Goal: Find specific page/section: Find specific page/section

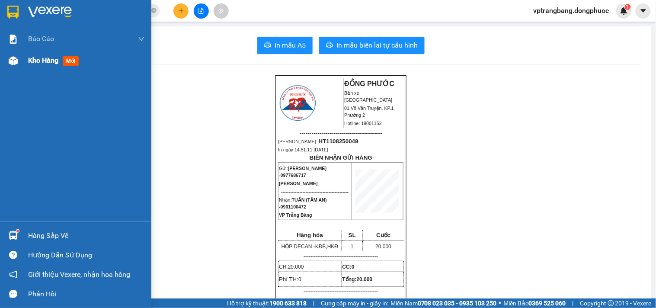
click at [33, 61] on span "Kho hàng" at bounding box center [43, 60] width 30 height 8
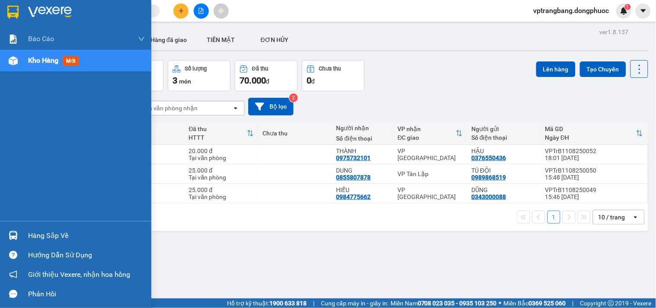
click at [31, 57] on span "Kho hàng" at bounding box center [43, 60] width 30 height 8
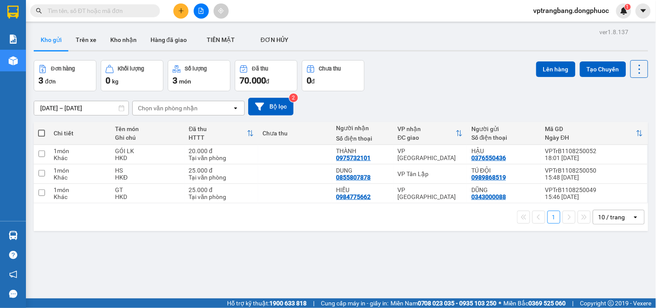
click at [370, 261] on div "ver 1.8.137 Kho gửi Trên xe Kho nhận Hàng đã giao TIỀN MẶT ĐƠN HỦY Đơn hàng 3…" at bounding box center [340, 180] width 621 height 308
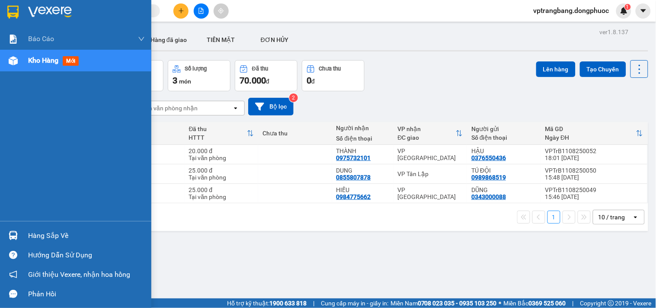
click at [52, 234] on div "Hàng sắp về" at bounding box center [86, 235] width 117 height 13
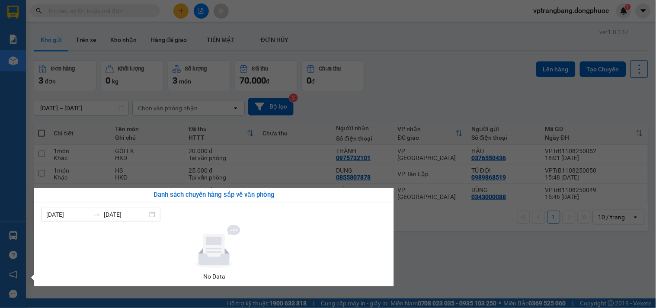
click at [618, 218] on section "Kết quả tìm kiếm ( 0 ) Bộ lọc No Data vptrangbang.dongphuoc 1 Báo cáo Mẫu 1: Bá…" at bounding box center [328, 154] width 656 height 308
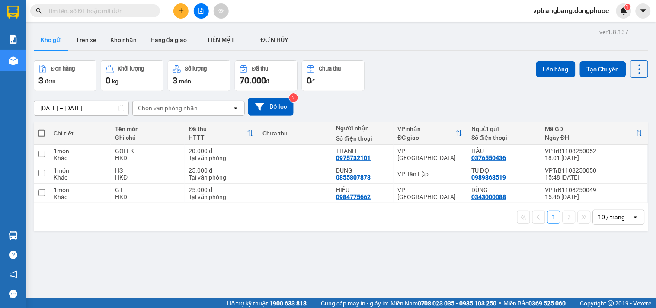
click at [616, 218] on div "10 / trang" at bounding box center [611, 217] width 27 height 9
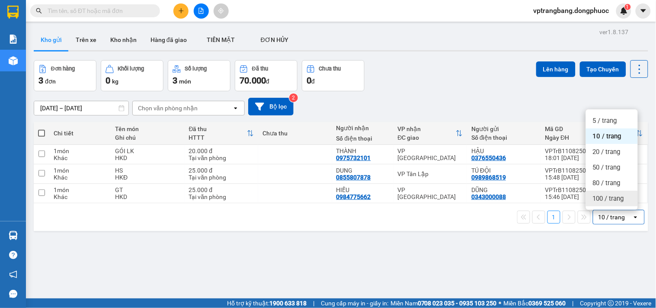
click at [609, 198] on span "100 / trang" at bounding box center [608, 198] width 31 height 9
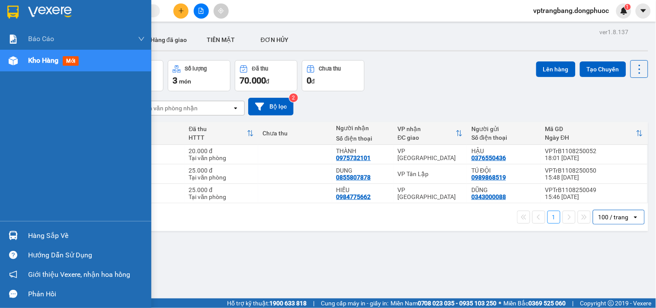
click at [33, 236] on div "Hàng sắp về" at bounding box center [86, 235] width 117 height 13
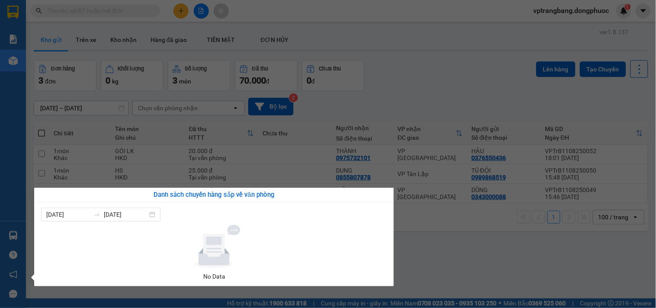
click at [464, 67] on section "Kết quả tìm kiếm ( 0 ) Bộ lọc No Data vptrangbang.dongphuoc 1 Báo cáo Mẫu 1: Bá…" at bounding box center [328, 154] width 656 height 308
